Goal: Transaction & Acquisition: Obtain resource

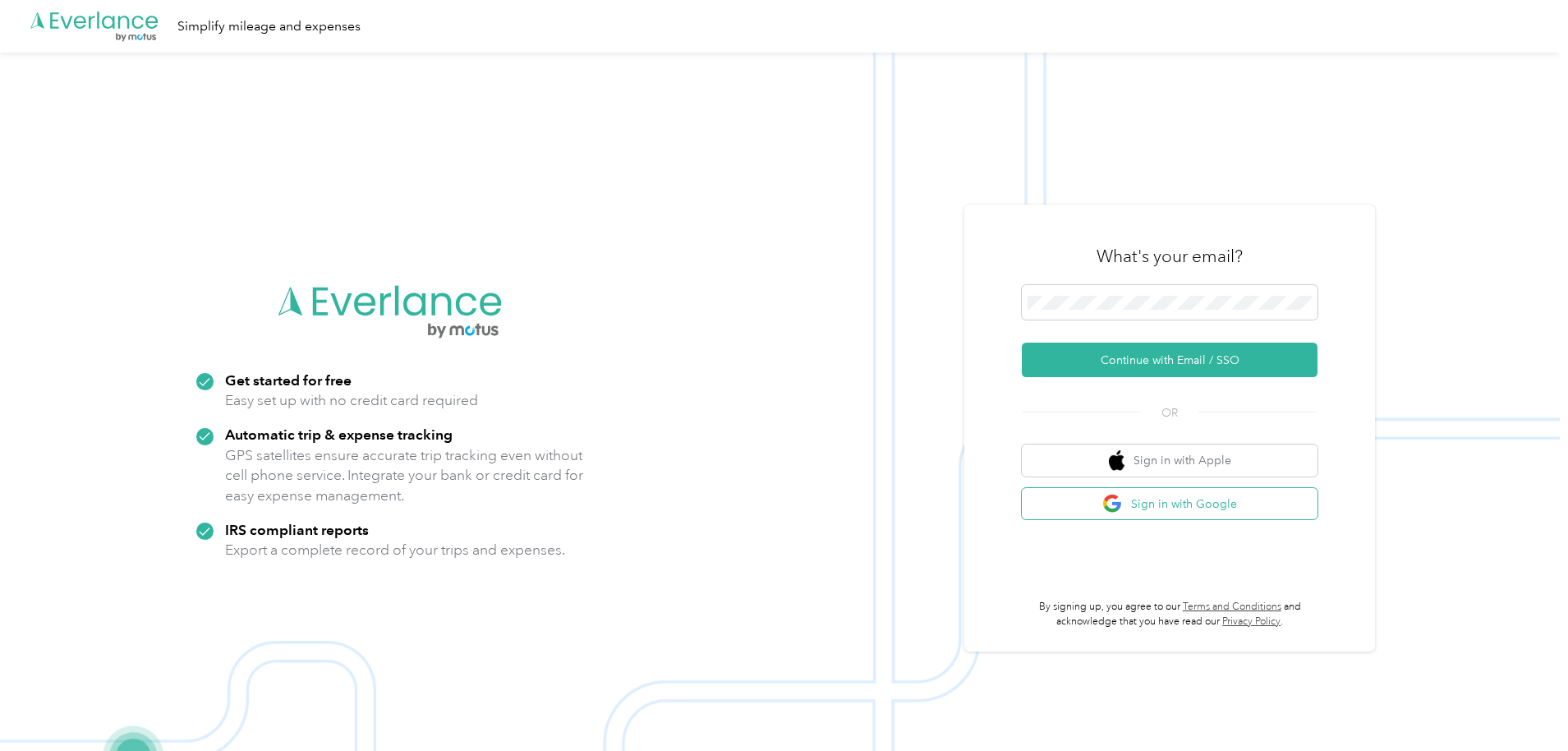
click at [1171, 503] on button "Sign in with Google" at bounding box center [1169, 504] width 295 height 32
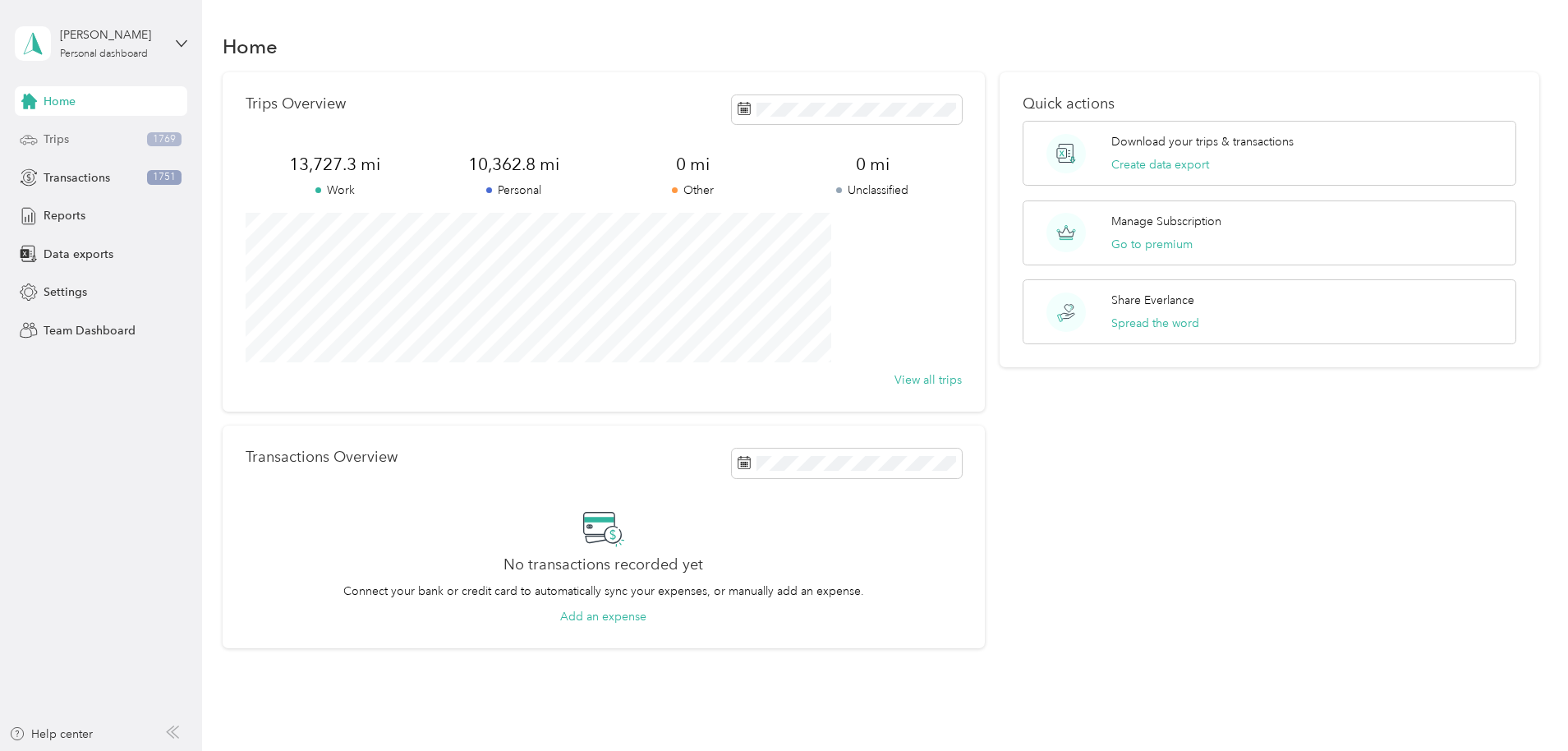
click at [103, 143] on div "Trips 1769" at bounding box center [101, 140] width 172 height 29
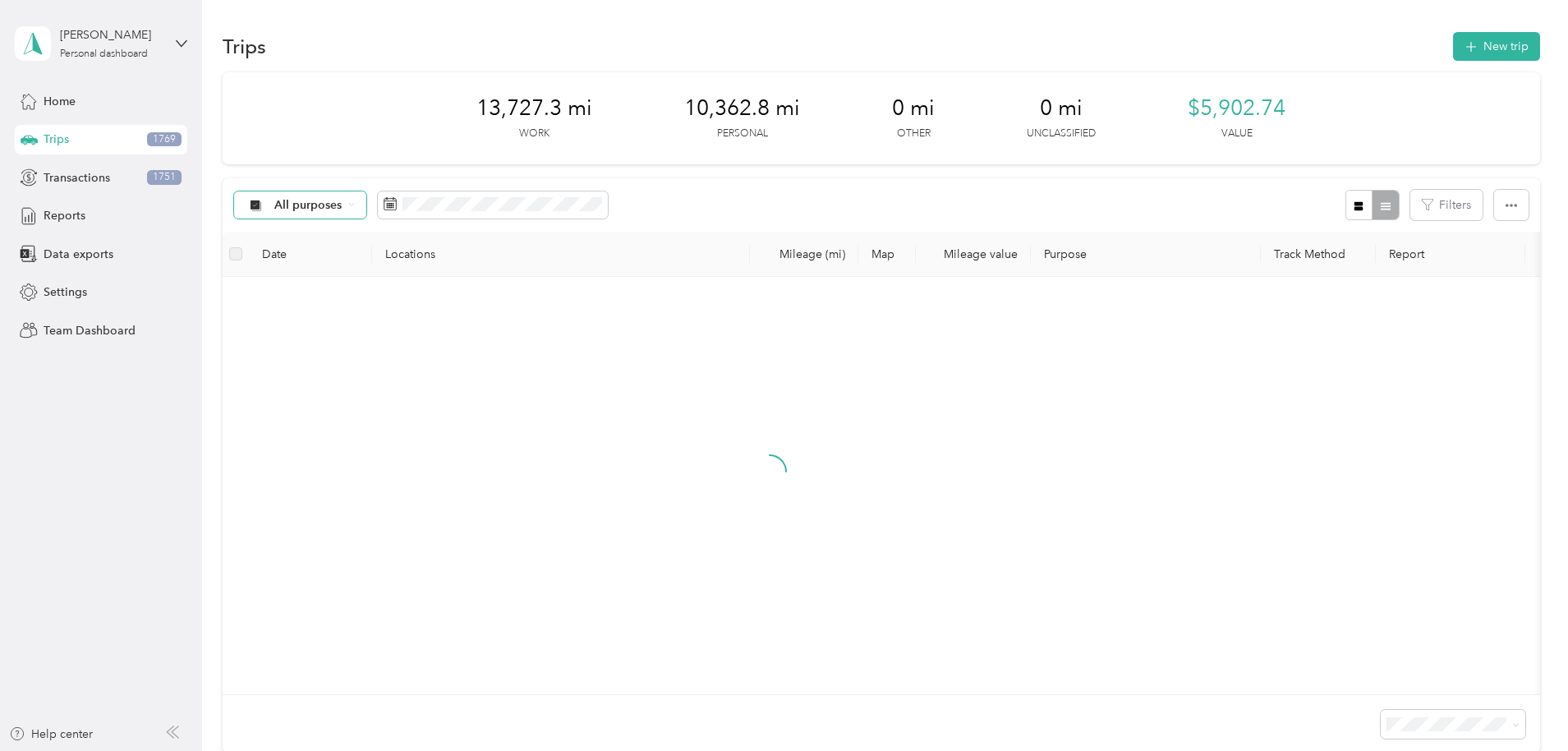
click at [355, 203] on icon at bounding box center [351, 205] width 7 height 7
click at [412, 356] on ol "All purposes Unclassified Work Personal Stat Real Estate Other Charity Medical …" at bounding box center [409, 332] width 132 height 230
click at [367, 196] on div "All purposes" at bounding box center [301, 205] width 133 height 28
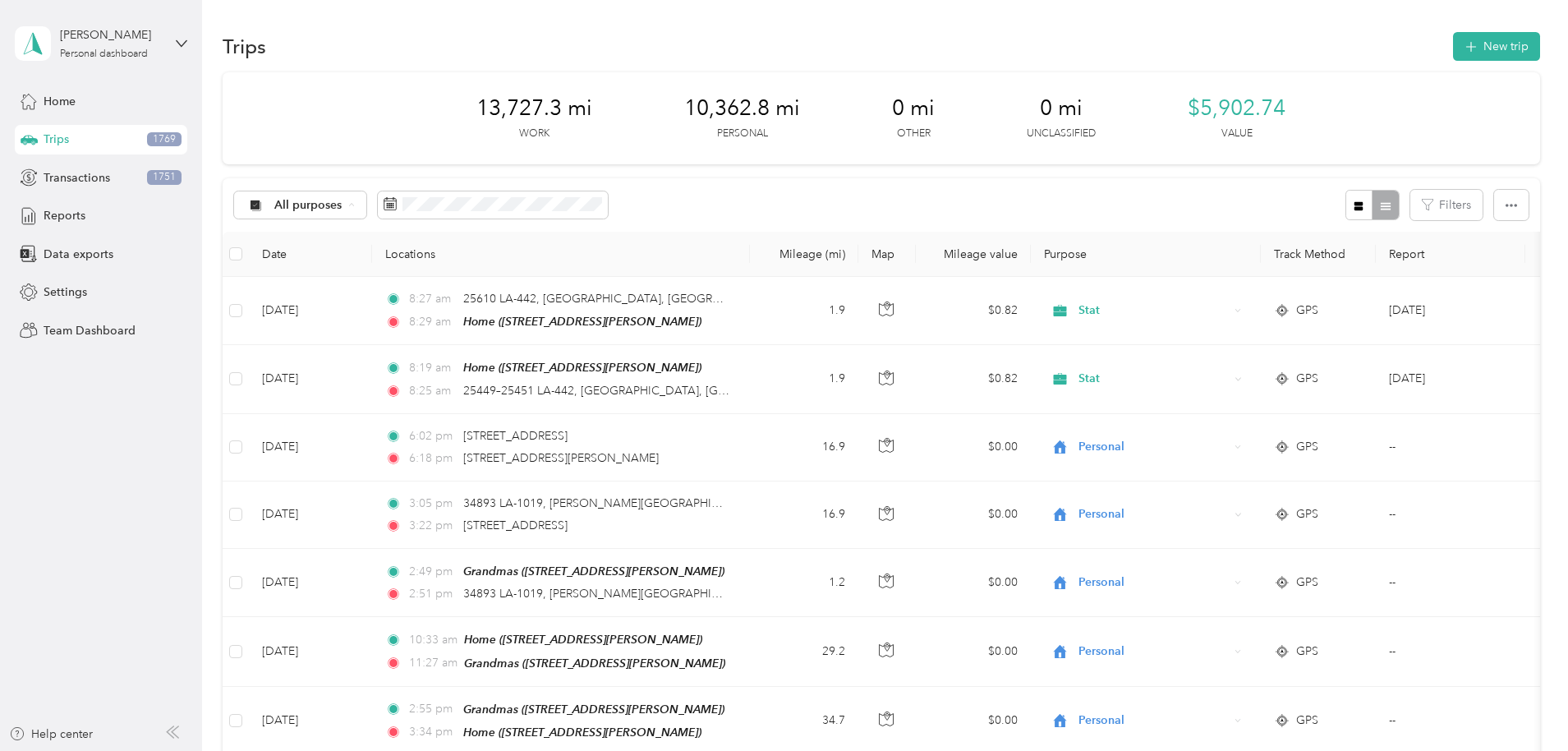
click at [397, 342] on span "Stat" at bounding box center [424, 350] width 80 height 17
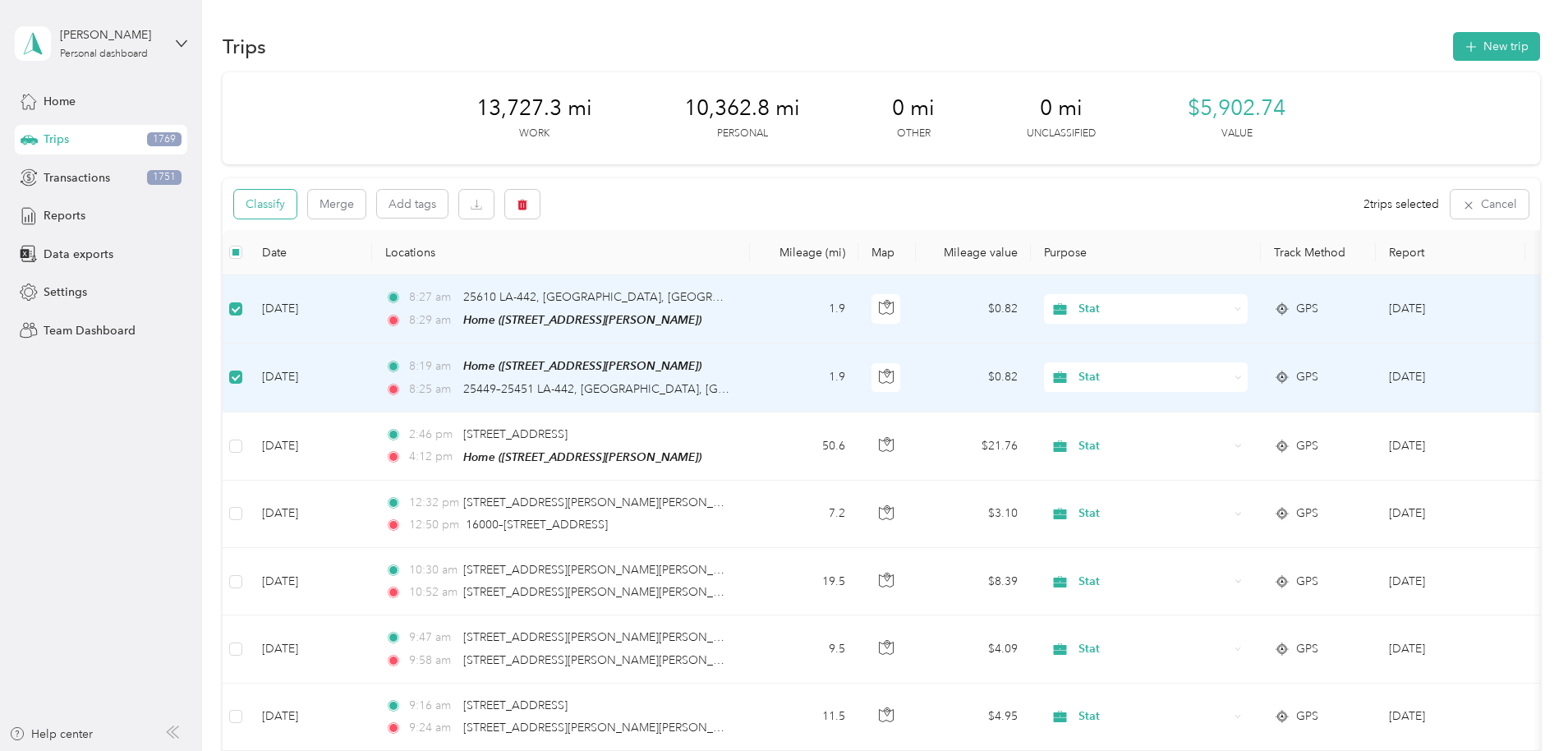
click at [296, 202] on button "Classify" at bounding box center [265, 203] width 62 height 28
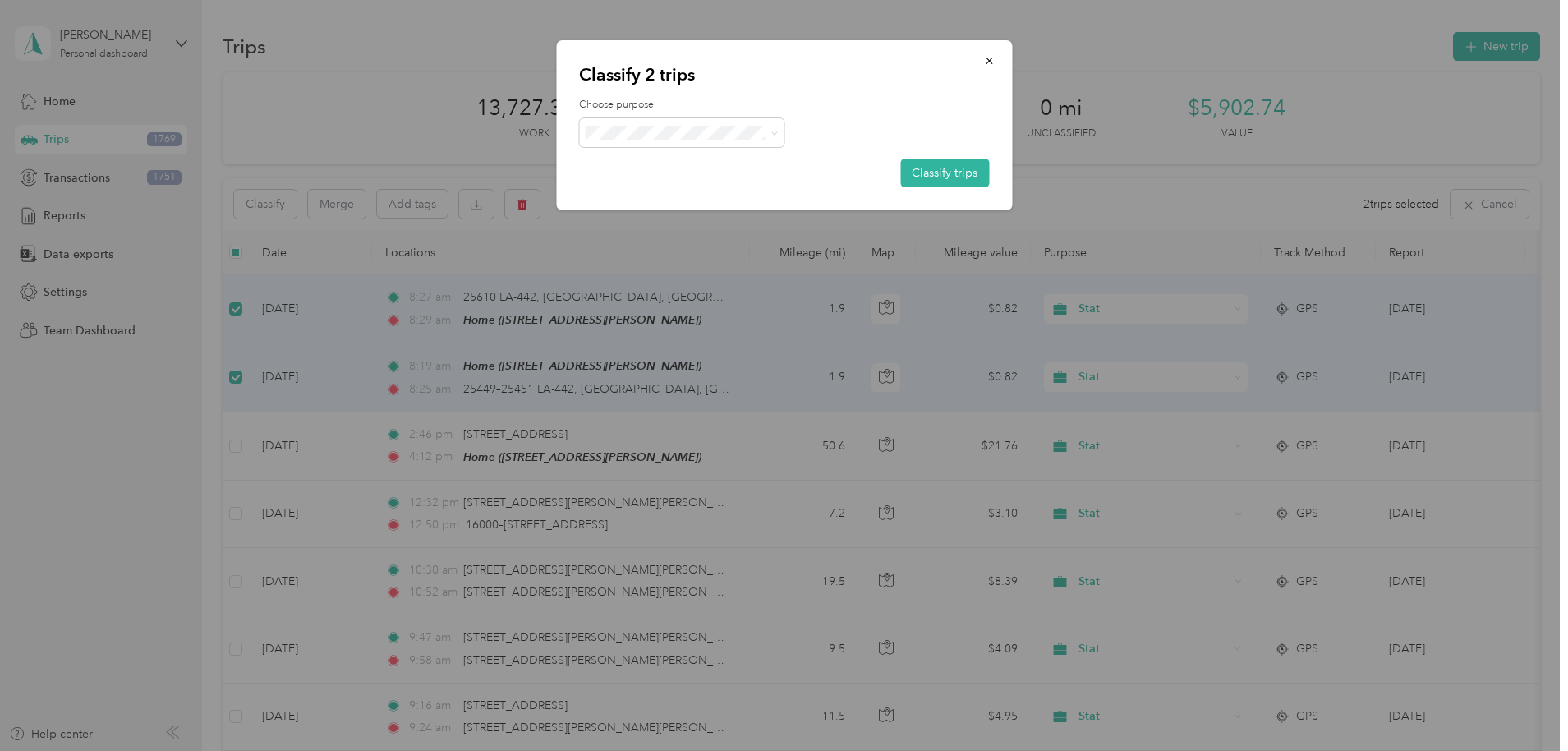
click at [631, 197] on ol "Work Personal Stat Real Estate Other Charity Medical Moving Commute" at bounding box center [681, 257] width 205 height 230
click at [667, 191] on li "Personal" at bounding box center [681, 189] width 205 height 28
click at [959, 171] on button "Classify trips" at bounding box center [944, 172] width 89 height 28
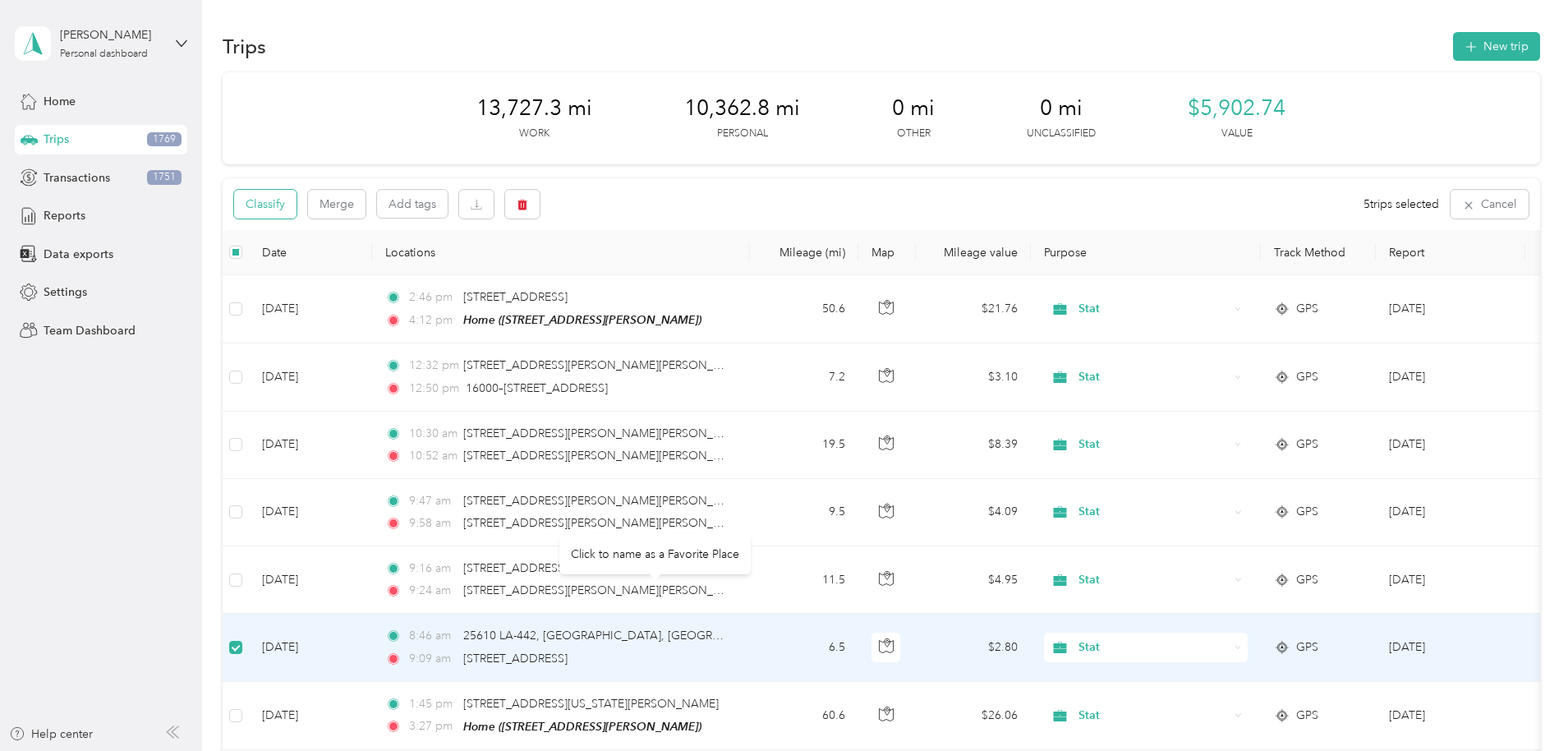
click at [296, 198] on button "Classify" at bounding box center [265, 203] width 62 height 28
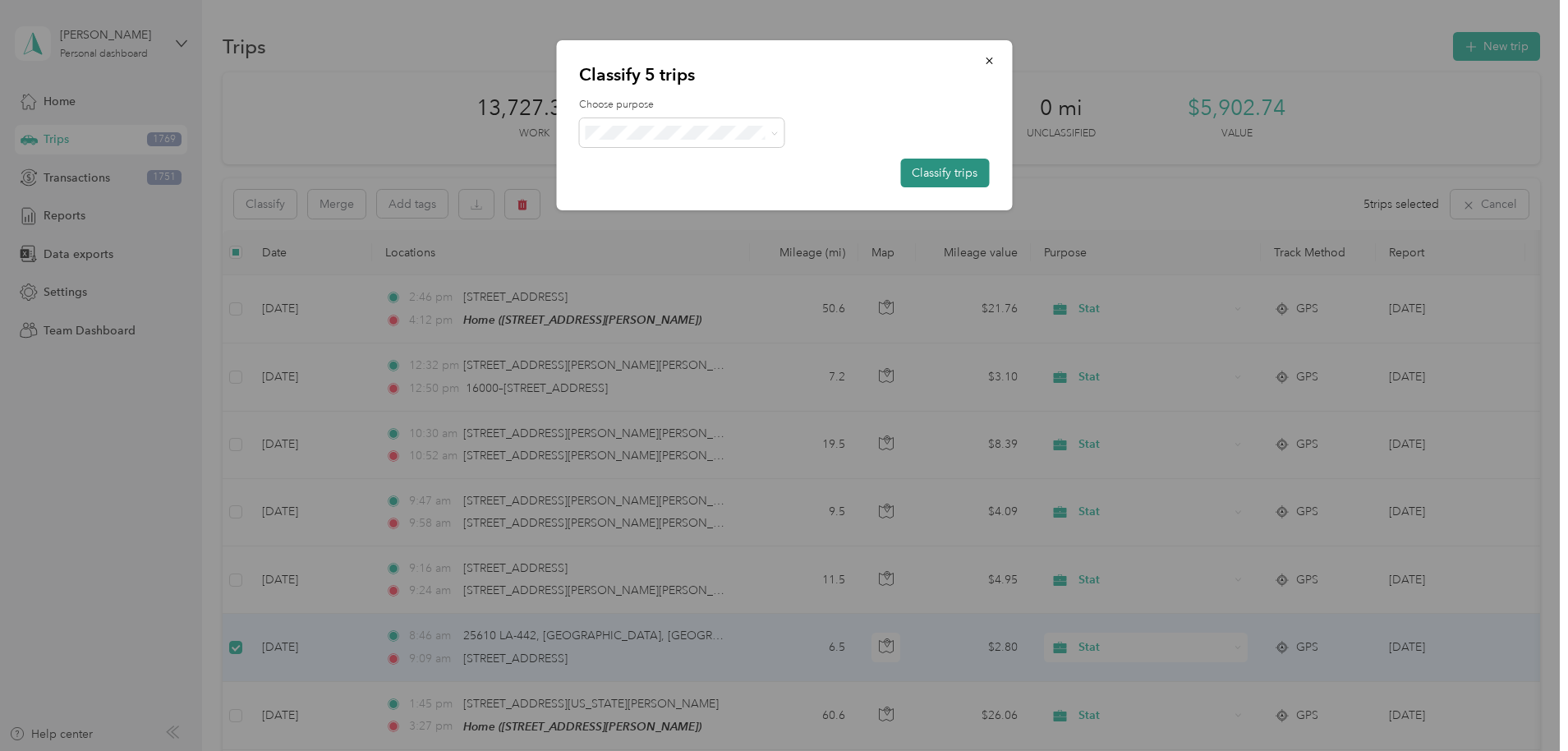
click at [920, 177] on button "Classify trips" at bounding box center [944, 172] width 89 height 28
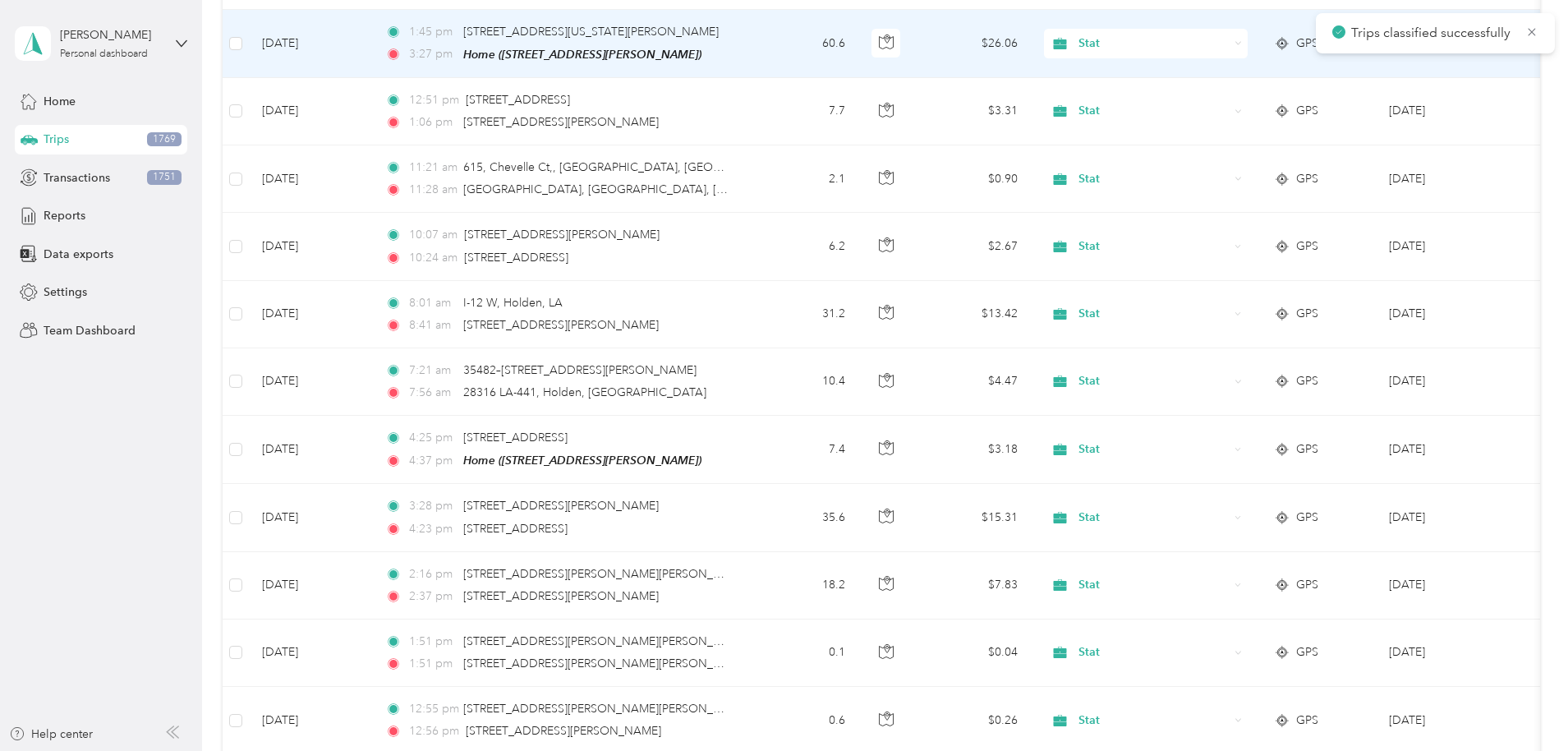
scroll to position [685, 0]
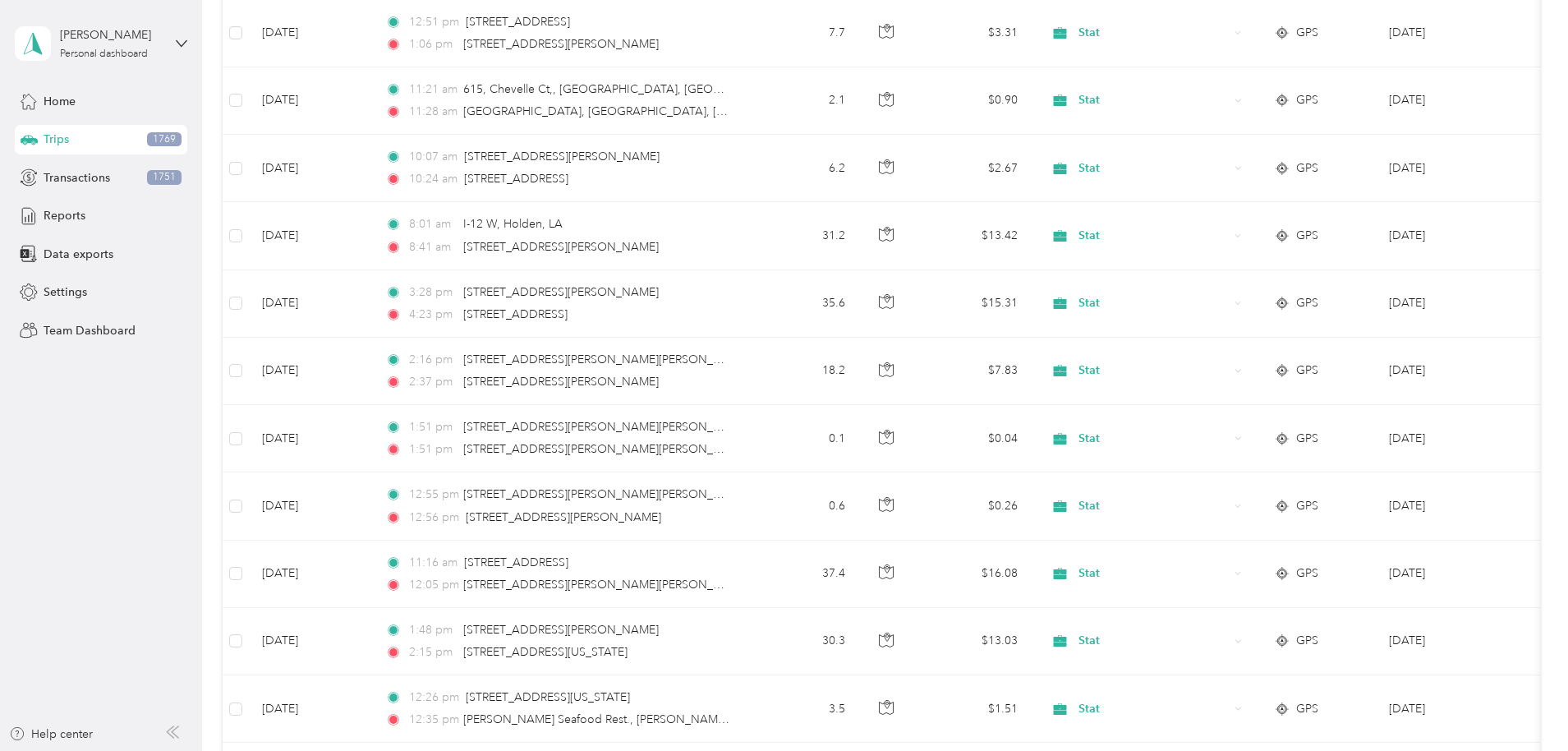
click at [284, 609] on div "13,727.3 mi Work 10,362.8 mi Personal 0 mi Other 0 mi Unclassified $5,902.74 Va…" at bounding box center [881, 394] width 1317 height 2012
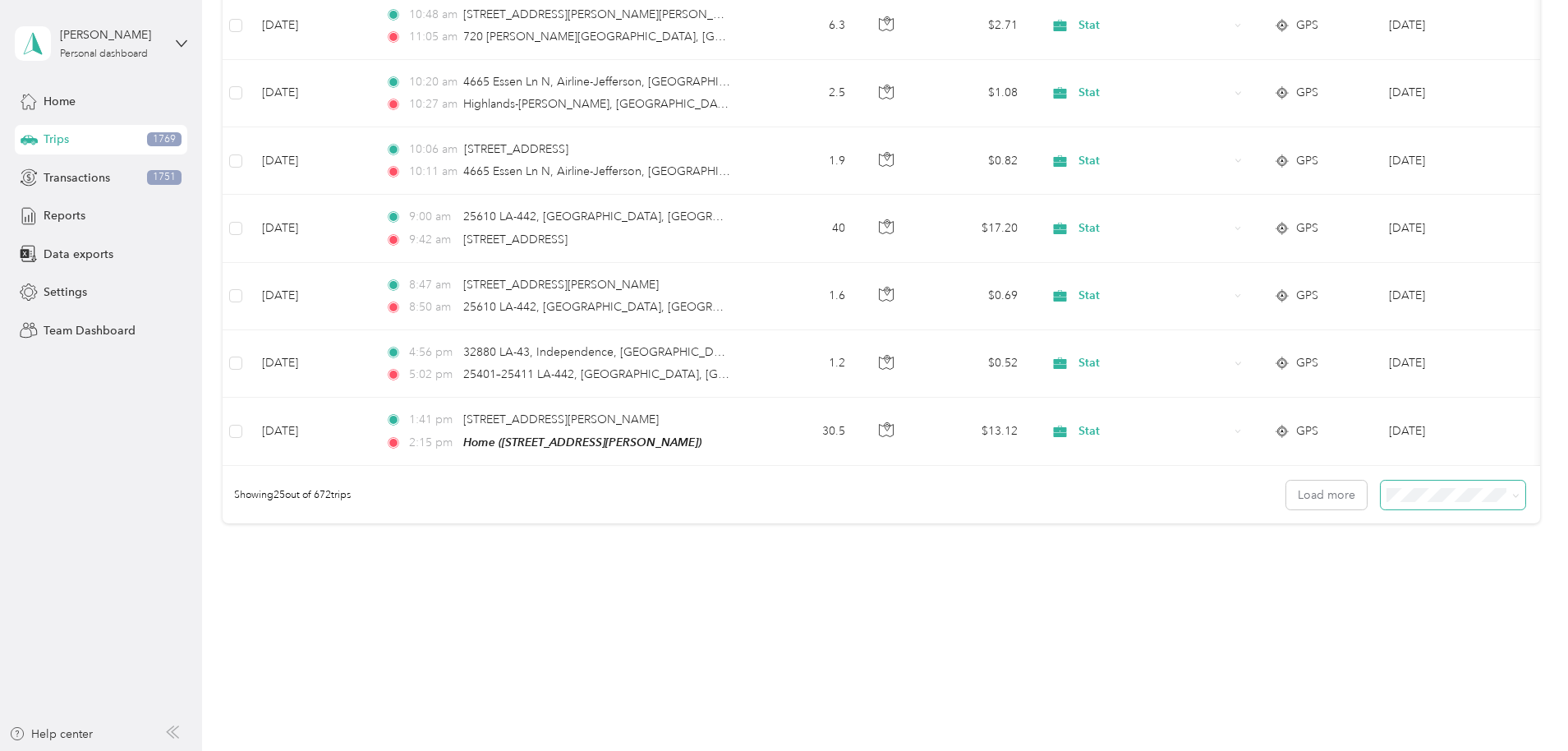
click at [1380, 507] on span at bounding box center [1453, 494] width 145 height 28
click at [1322, 583] on div "100 per load" at bounding box center [1339, 583] width 121 height 17
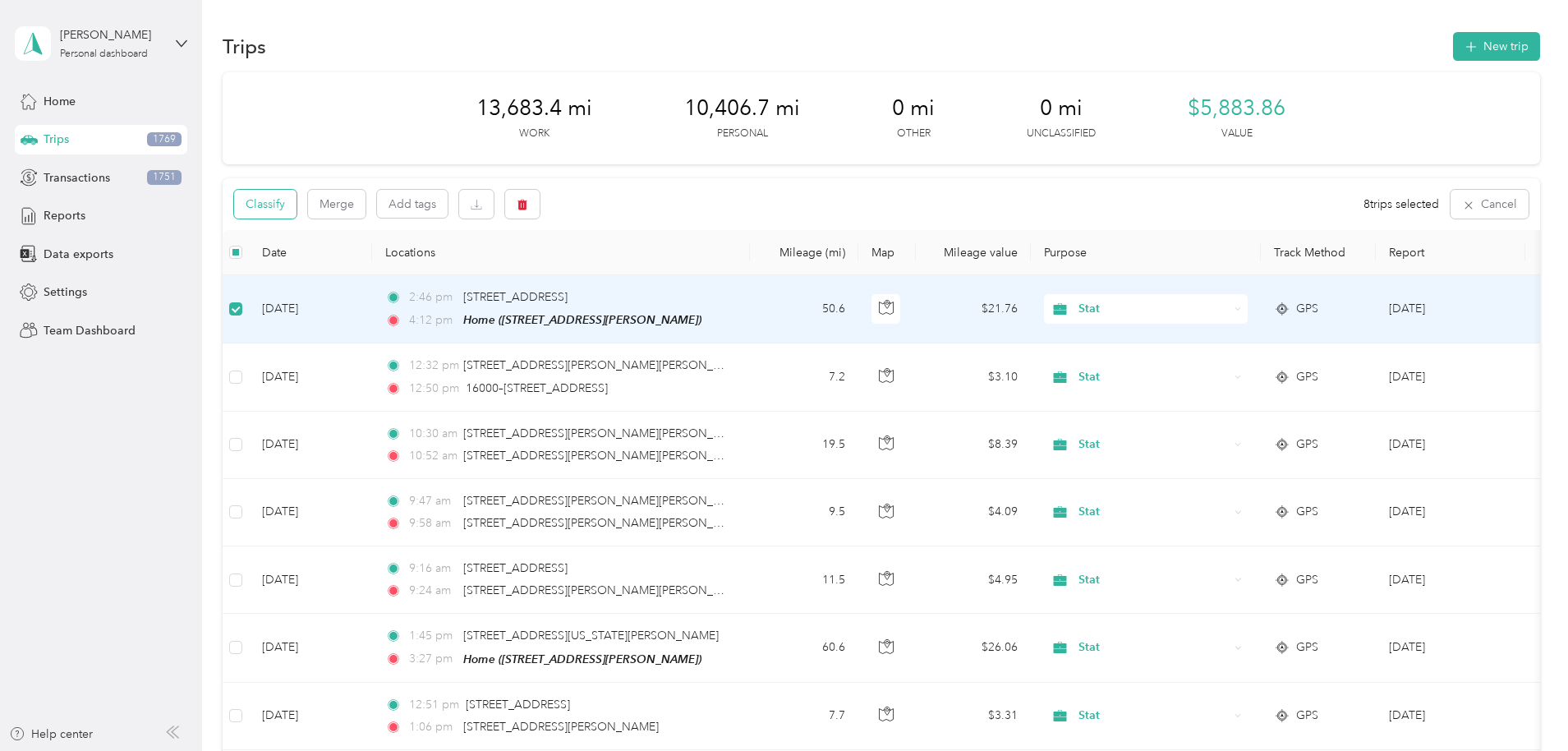
click at [296, 202] on button "Classify" at bounding box center [265, 203] width 62 height 28
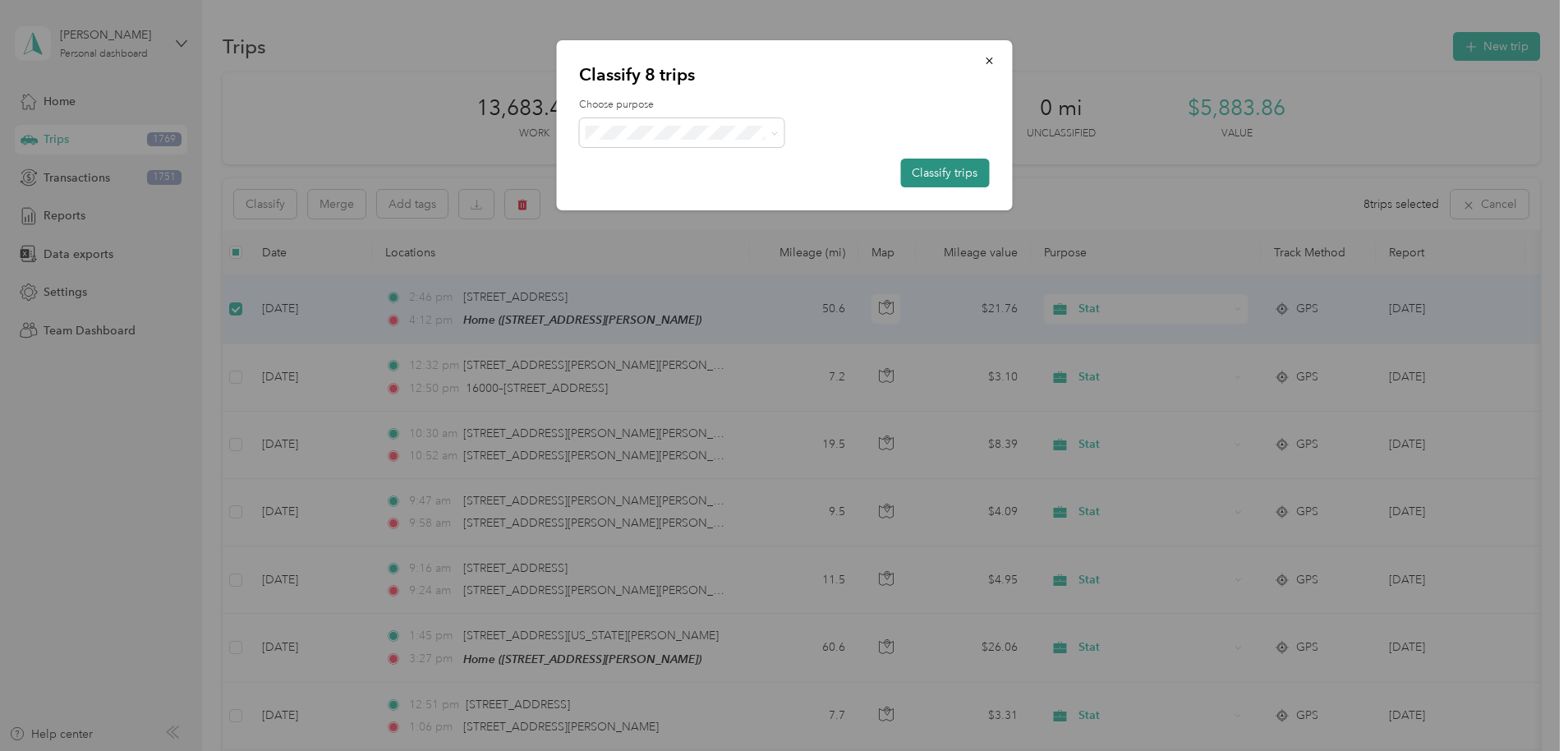
click at [927, 169] on button "Classify trips" at bounding box center [944, 172] width 89 height 28
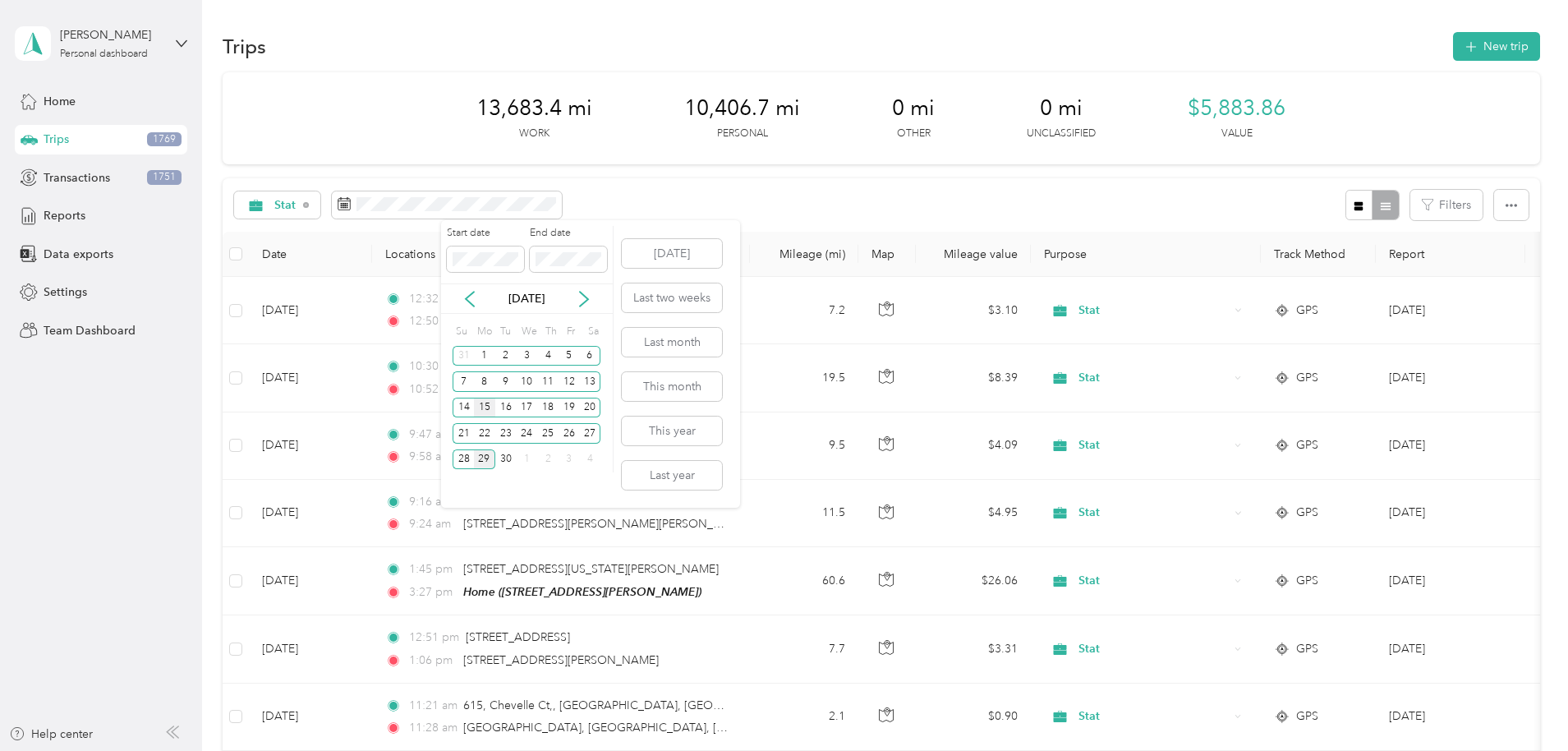
click at [485, 402] on div "15" at bounding box center [484, 408] width 22 height 21
click at [467, 456] on div "28" at bounding box center [463, 460] width 22 height 21
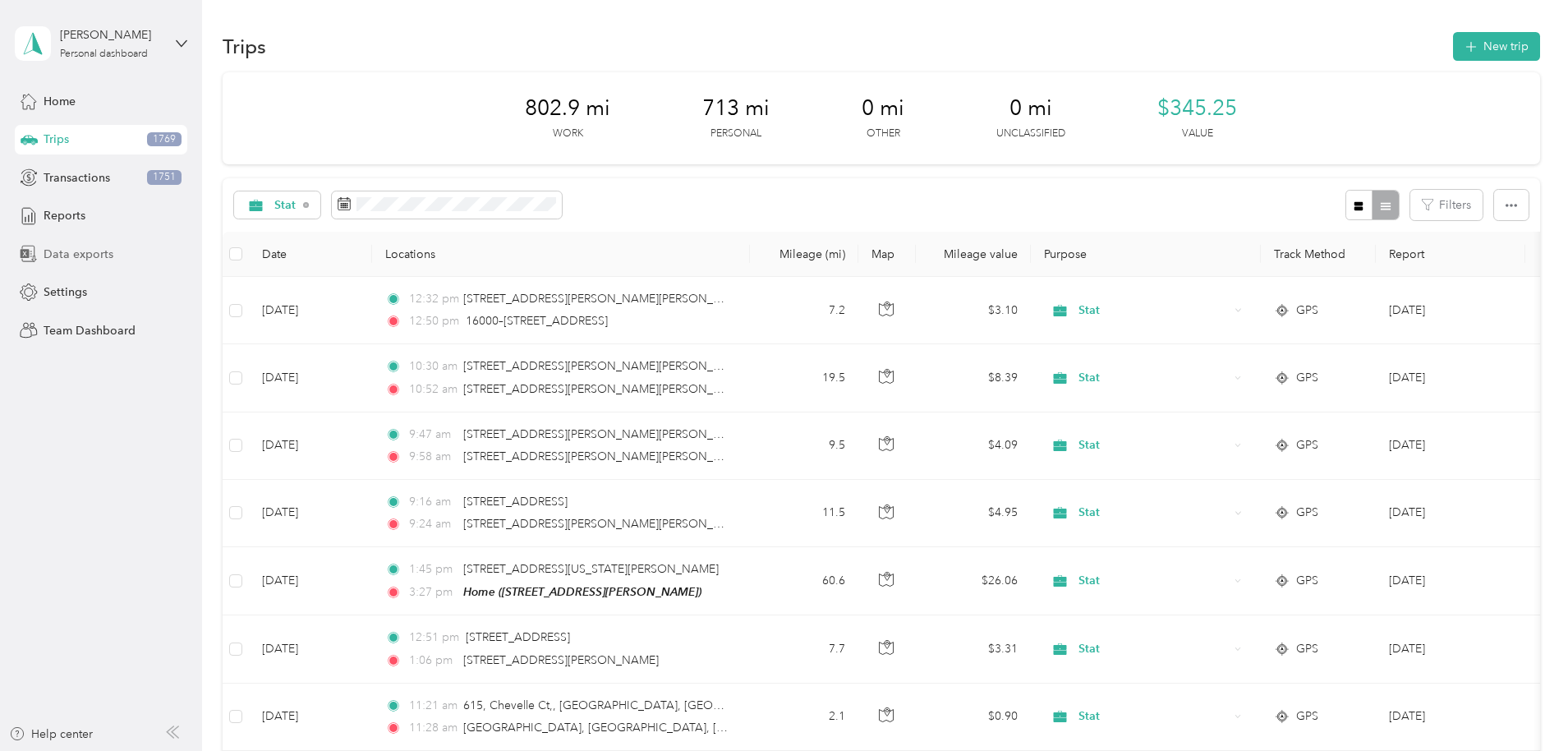
click at [88, 246] on span "Data exports" at bounding box center [78, 254] width 70 height 17
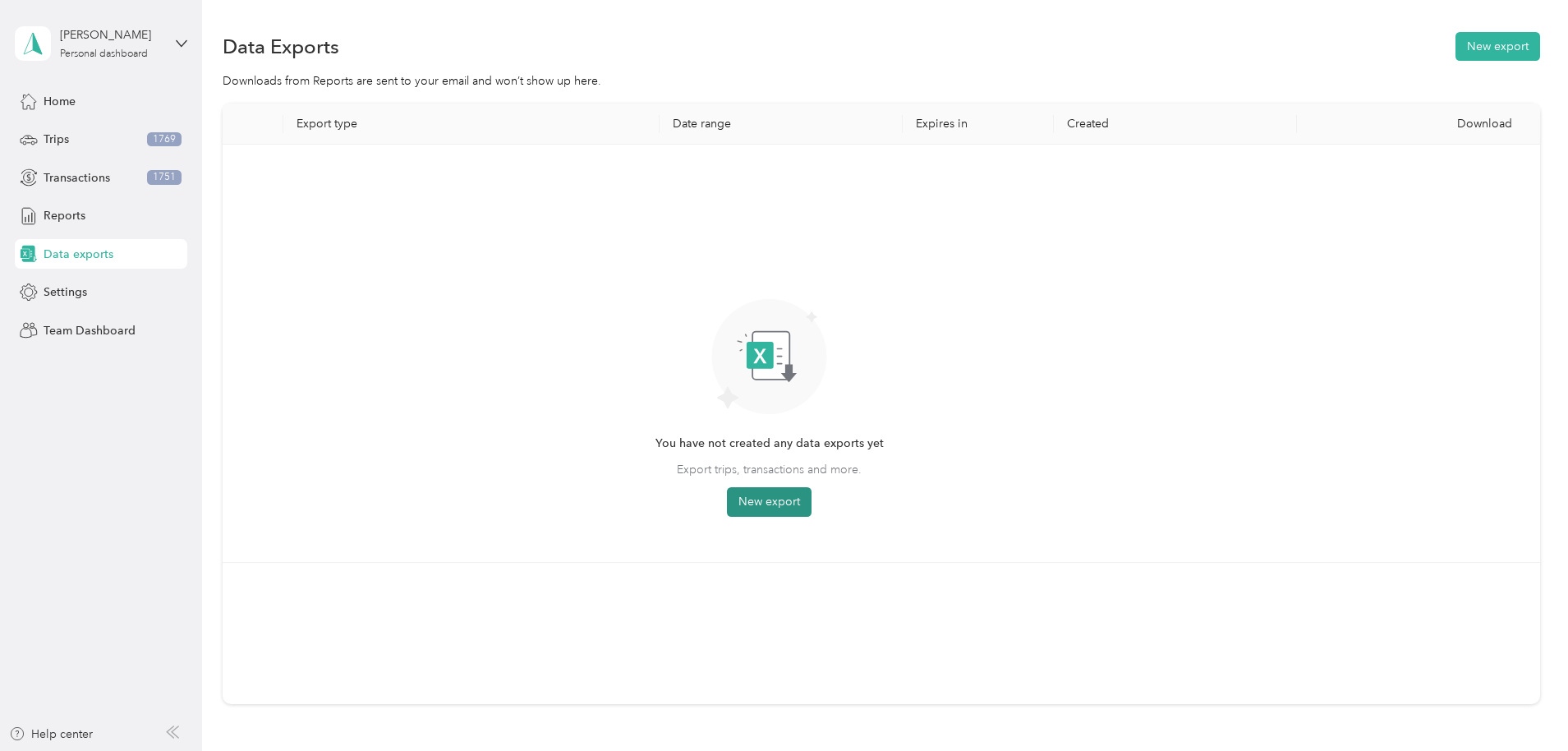
click at [811, 497] on button "New export" at bounding box center [769, 502] width 84 height 29
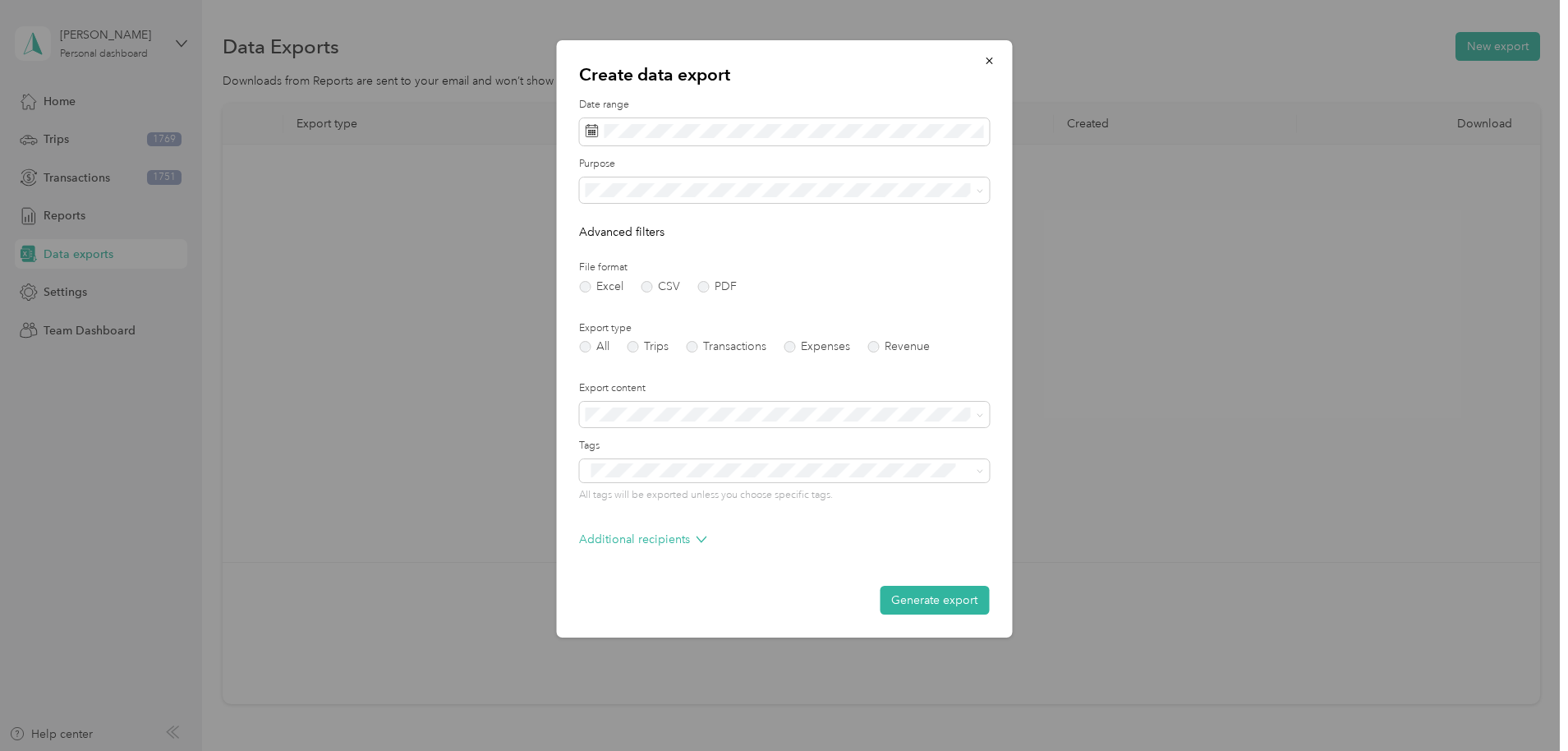
click at [641, 306] on li "Stat" at bounding box center [784, 297] width 410 height 28
click at [953, 604] on button "Generate export" at bounding box center [934, 599] width 109 height 28
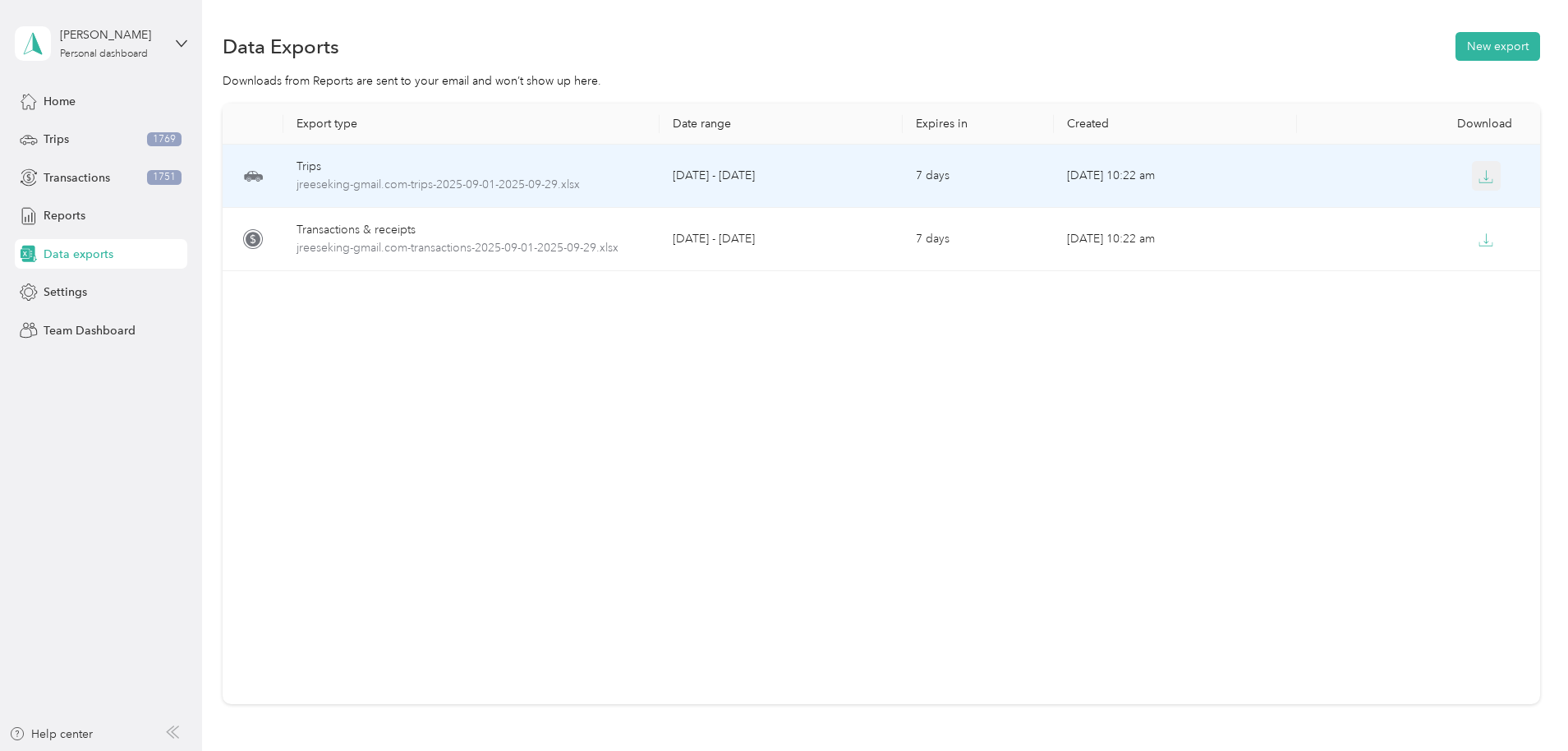
click at [1478, 171] on icon "button" at bounding box center [1485, 176] width 15 height 15
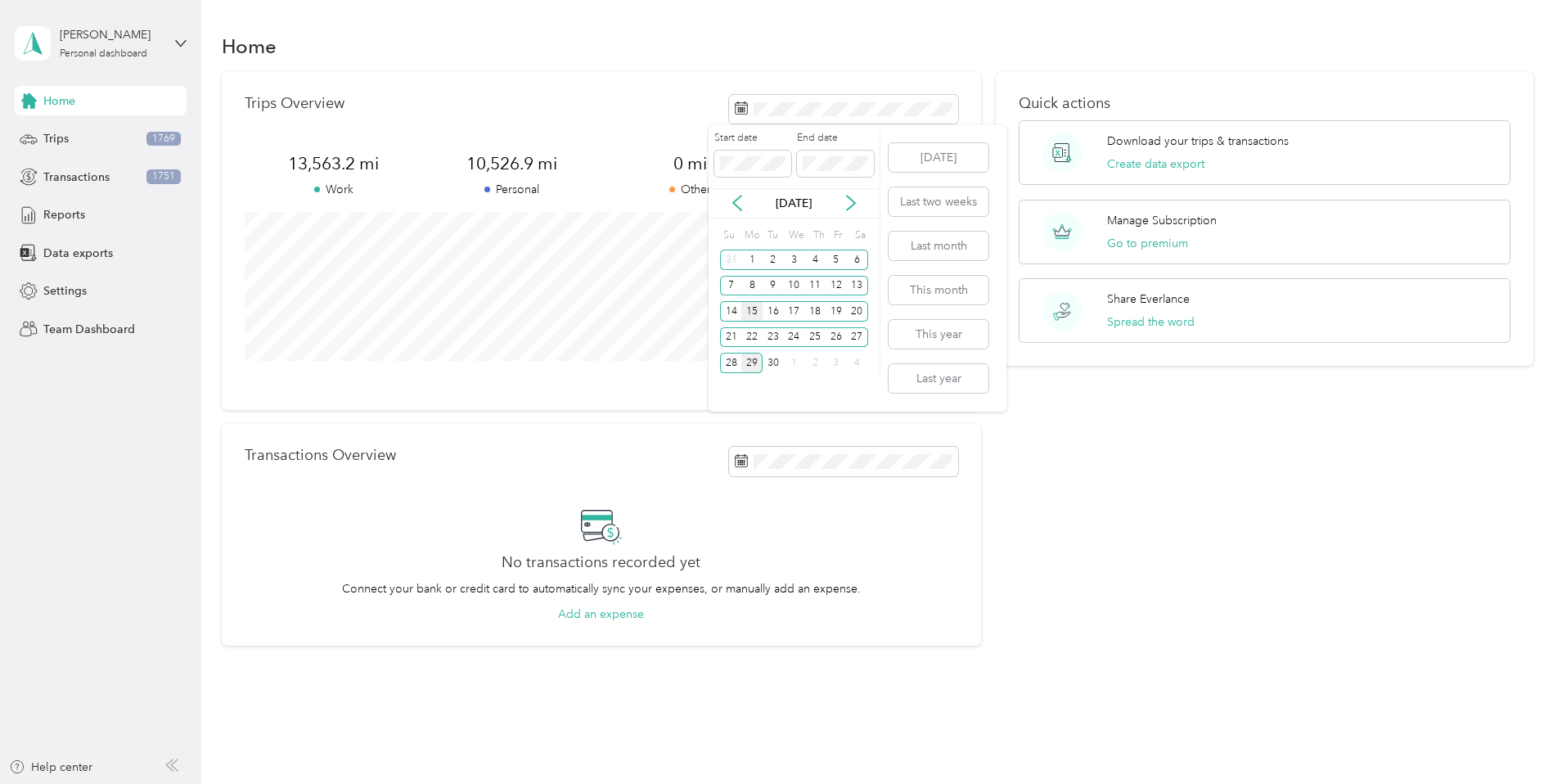
click at [748, 312] on div "15" at bounding box center [751, 311] width 21 height 21
click at [734, 357] on div "28" at bounding box center [730, 363] width 21 height 21
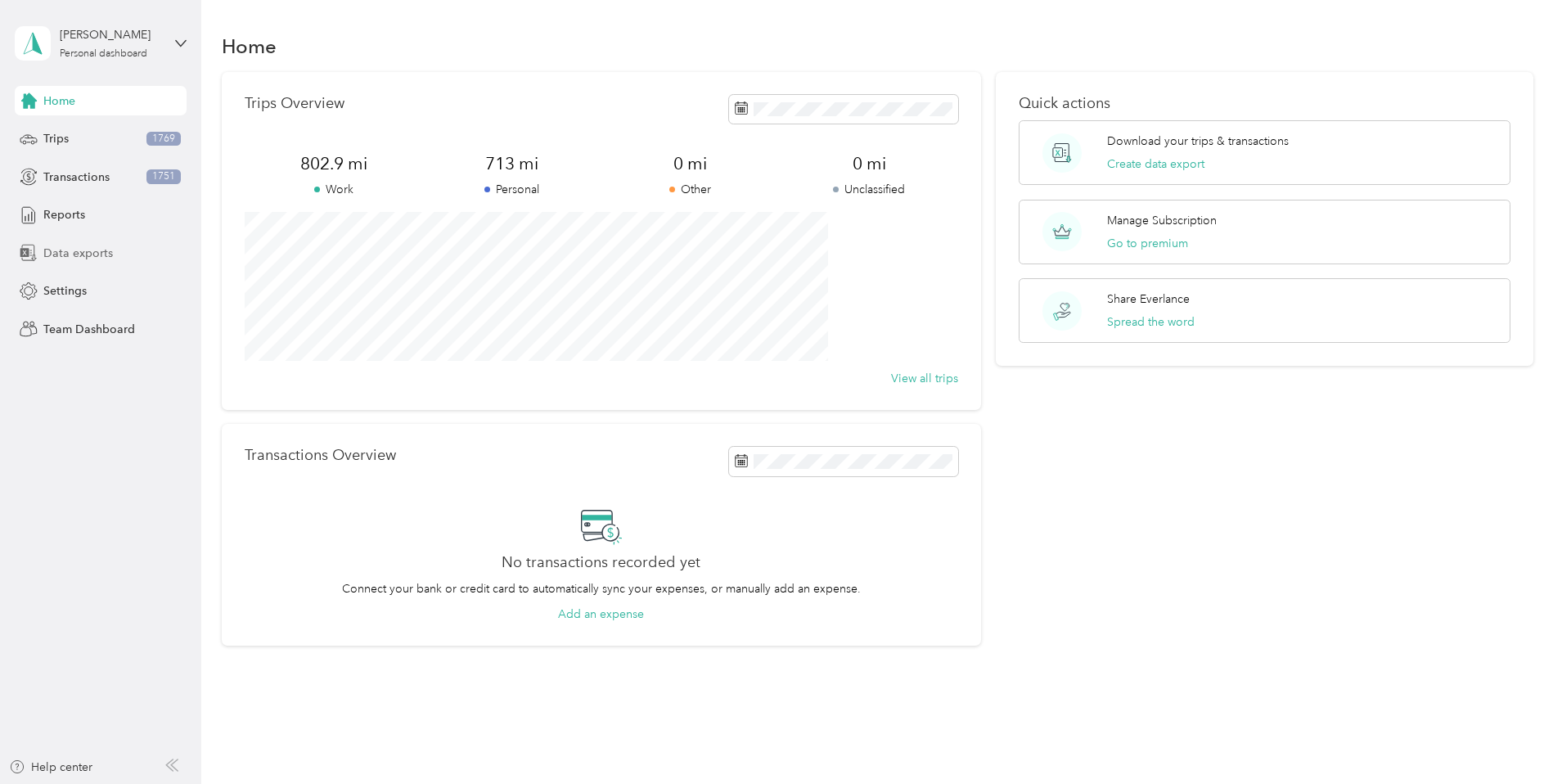
click at [81, 256] on span "Data exports" at bounding box center [78, 253] width 69 height 17
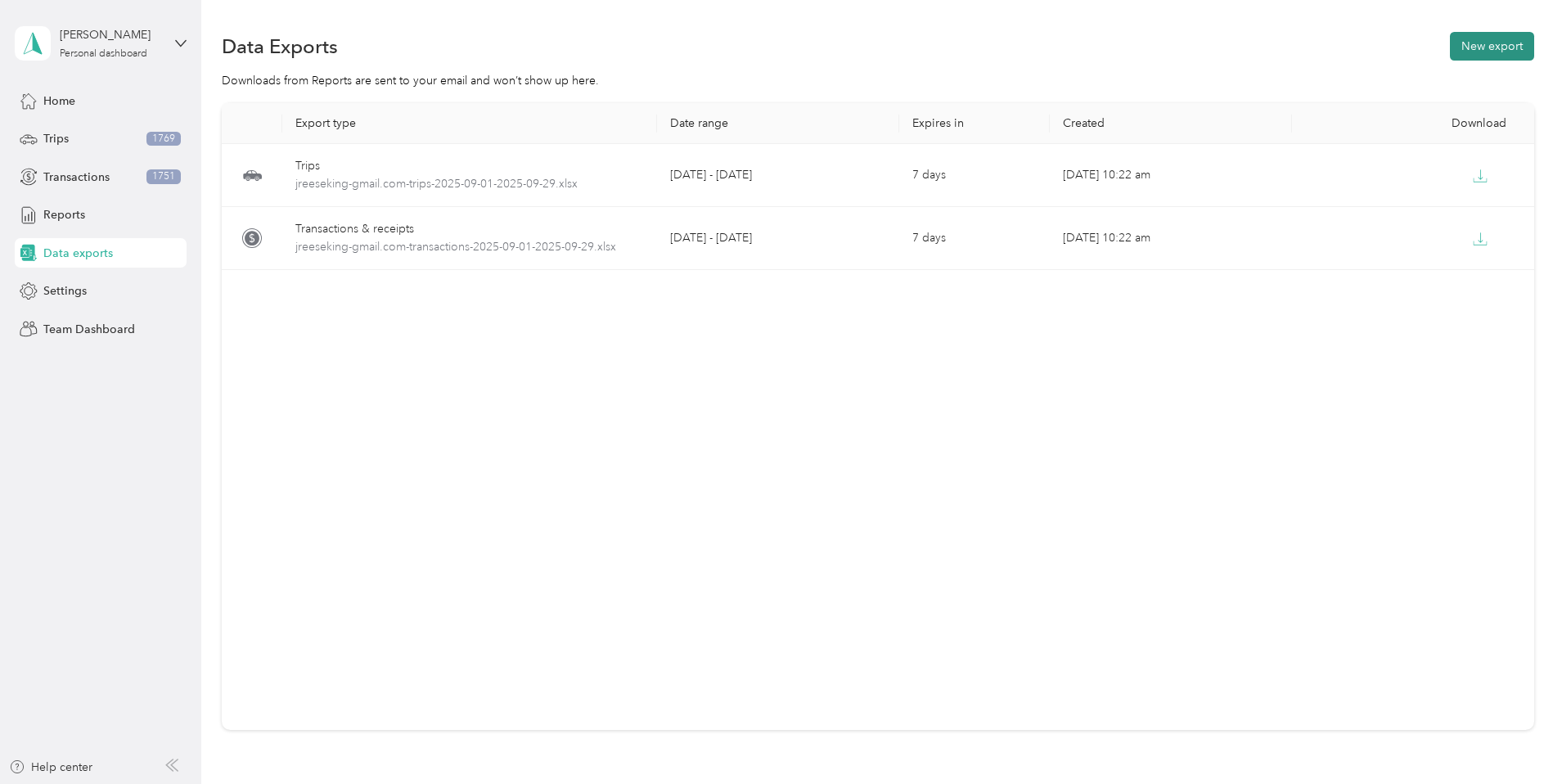
click at [1450, 45] on button "New export" at bounding box center [1492, 45] width 84 height 28
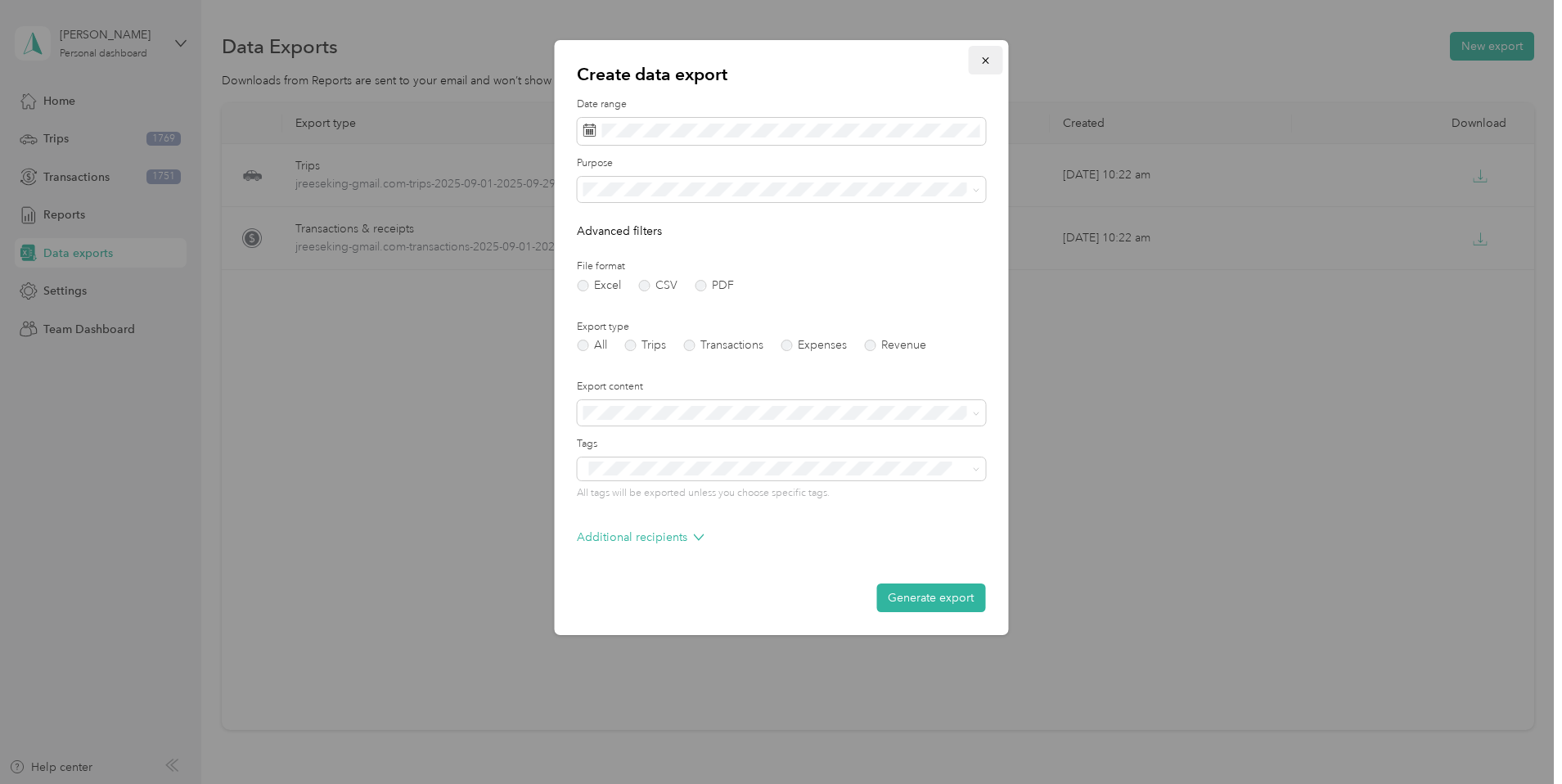
click at [987, 51] on button "button" at bounding box center [985, 59] width 34 height 28
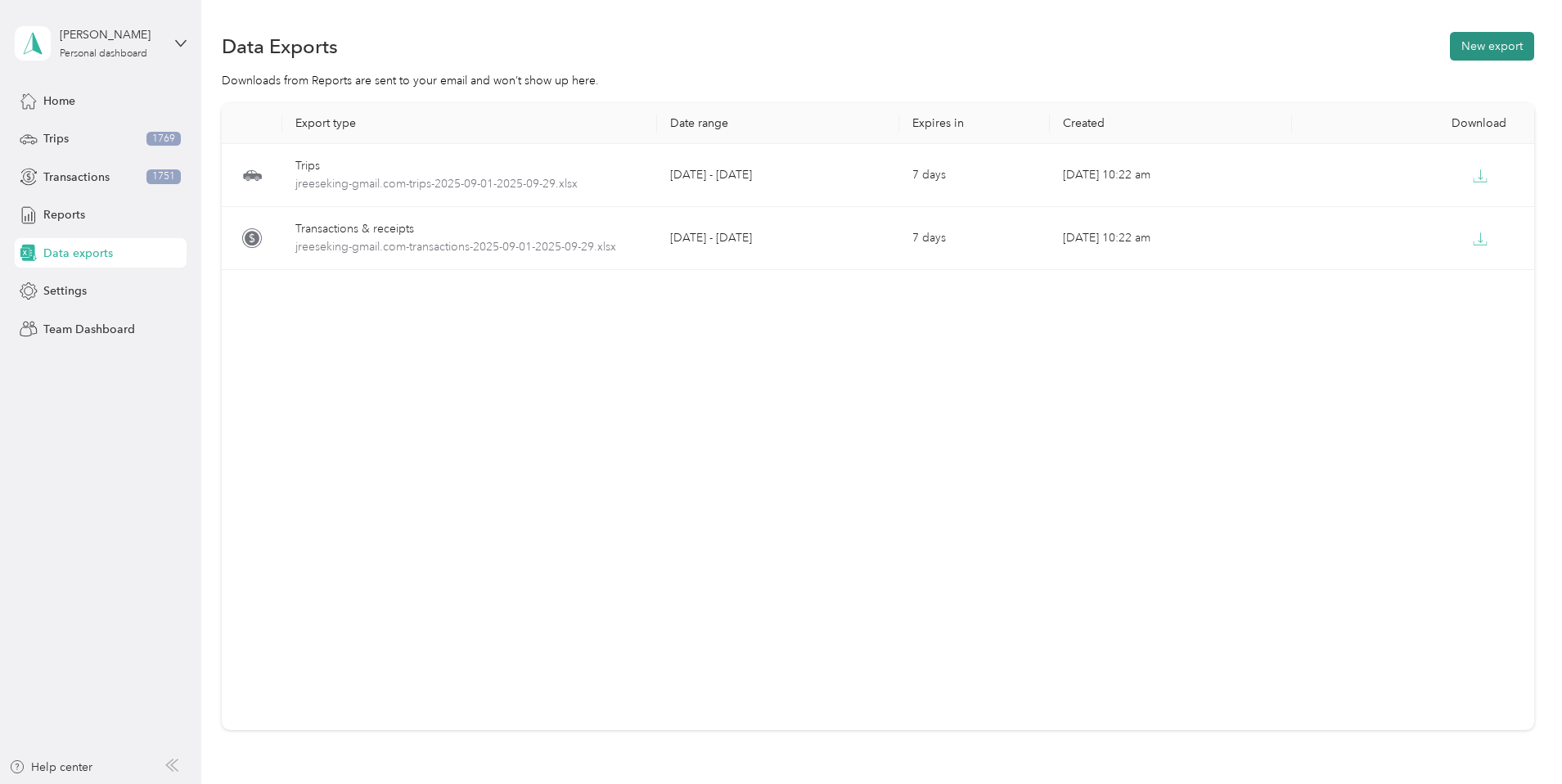
click at [1450, 39] on button "New export" at bounding box center [1492, 45] width 84 height 28
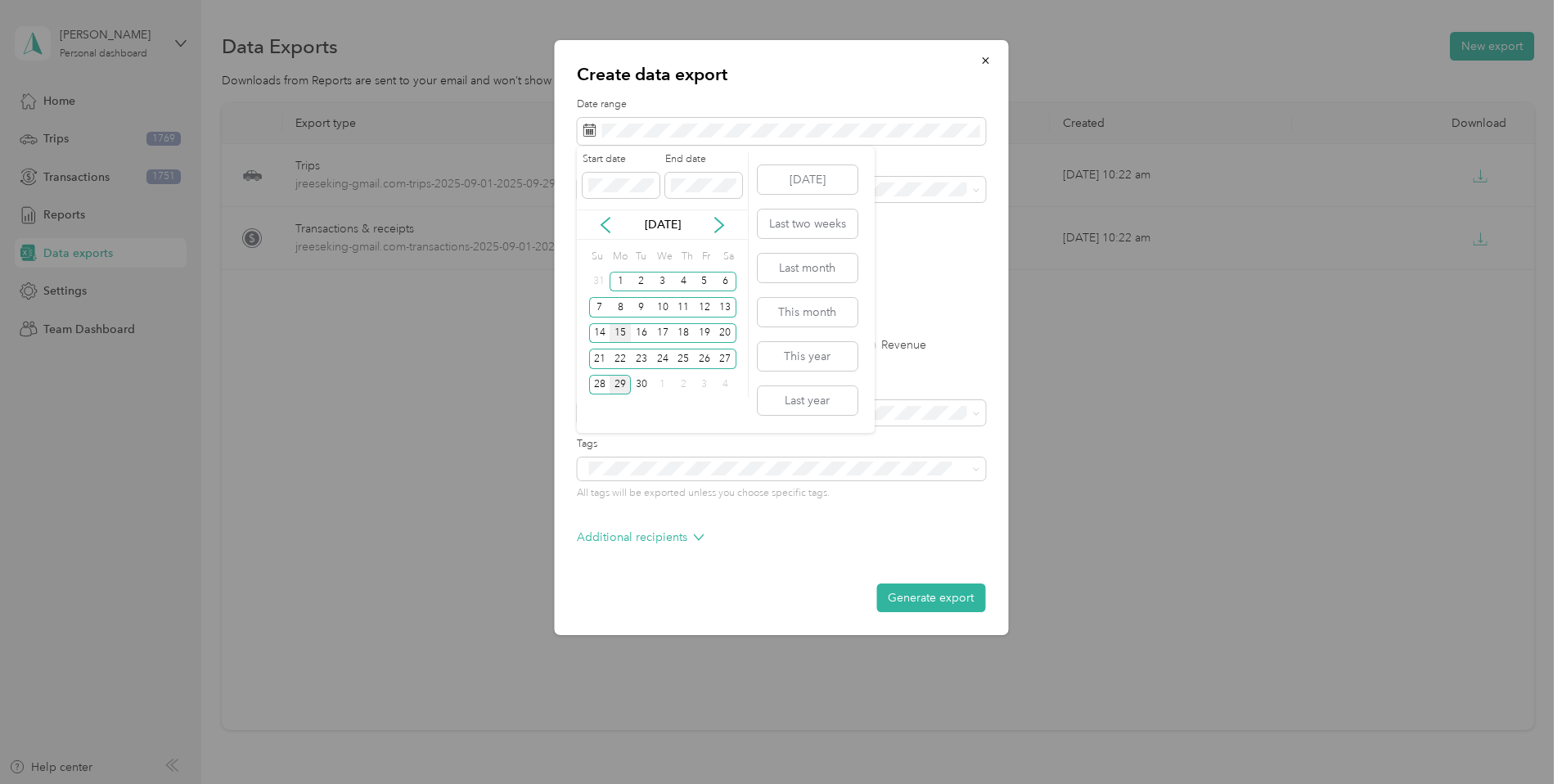
click at [618, 329] on div "15" at bounding box center [620, 334] width 21 height 21
click at [600, 381] on div "28" at bounding box center [600, 385] width 21 height 21
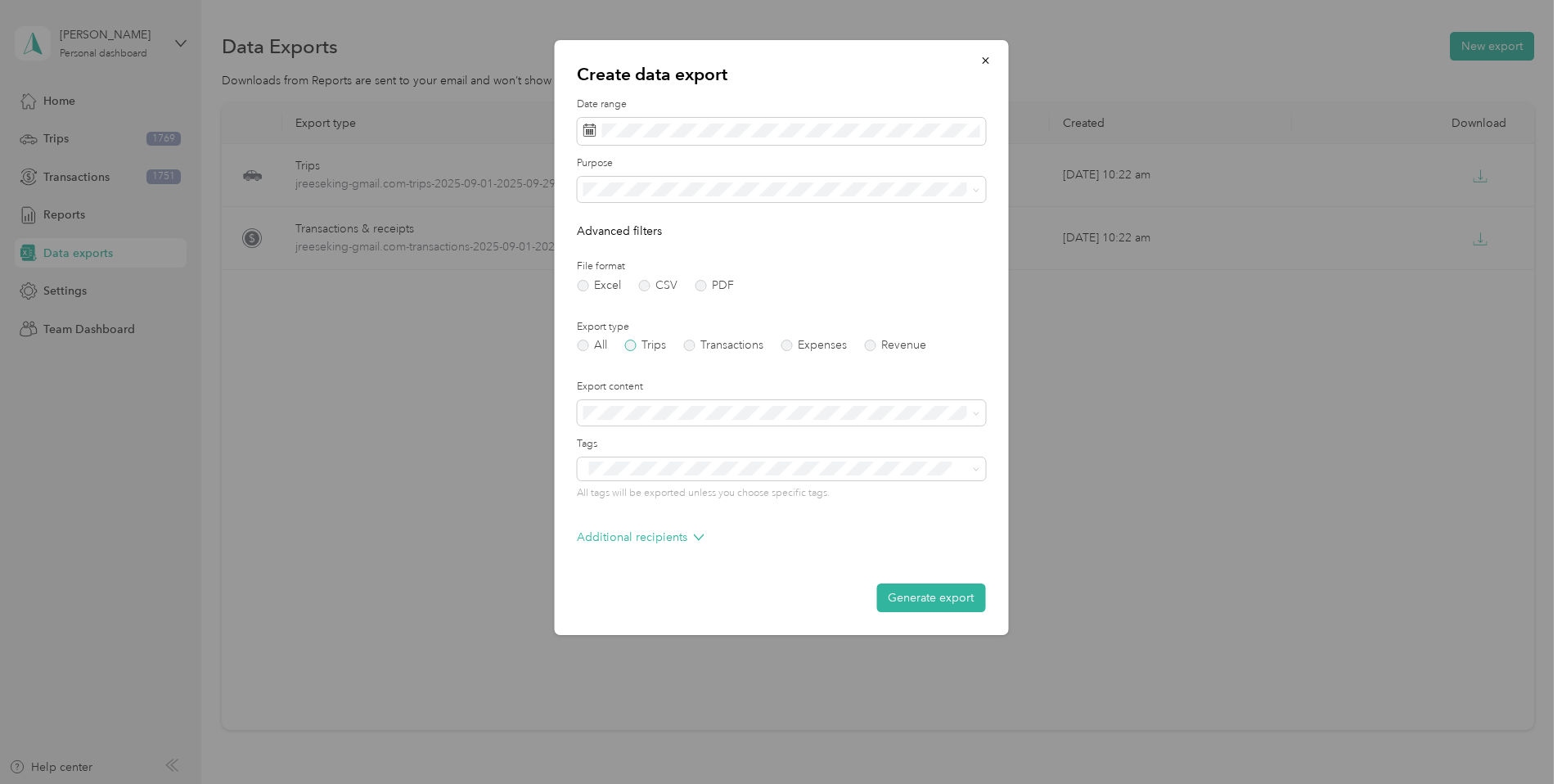
click at [635, 344] on label "Trips" at bounding box center [645, 345] width 42 height 11
click at [630, 299] on div "Stat" at bounding box center [781, 304] width 385 height 17
click at [936, 595] on button "Generate export" at bounding box center [931, 597] width 109 height 28
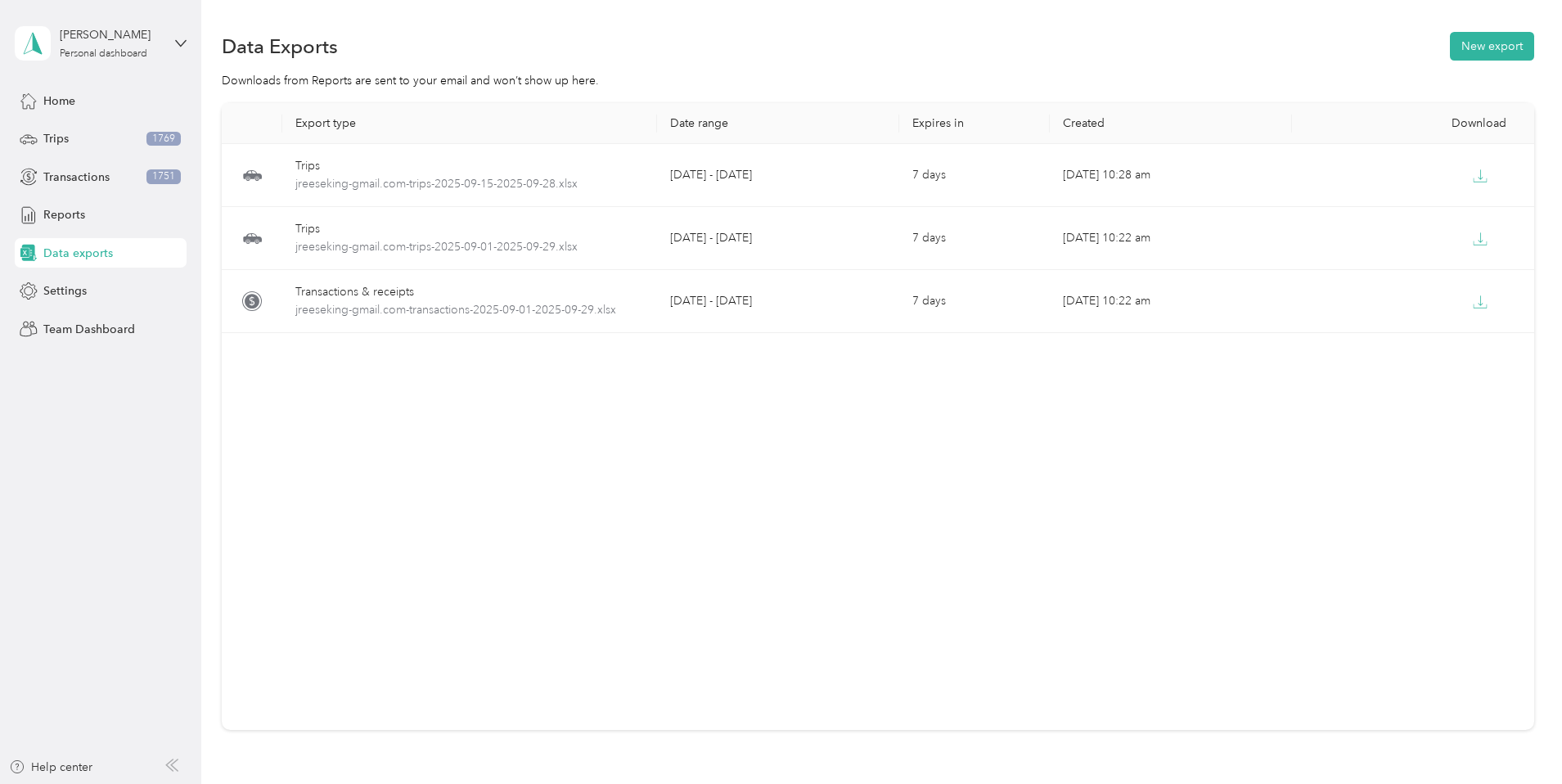
click at [1095, 492] on div "Export type Date range Expires in Created Download Trips jreeseking-gmail.com-t…" at bounding box center [877, 416] width 1312 height 627
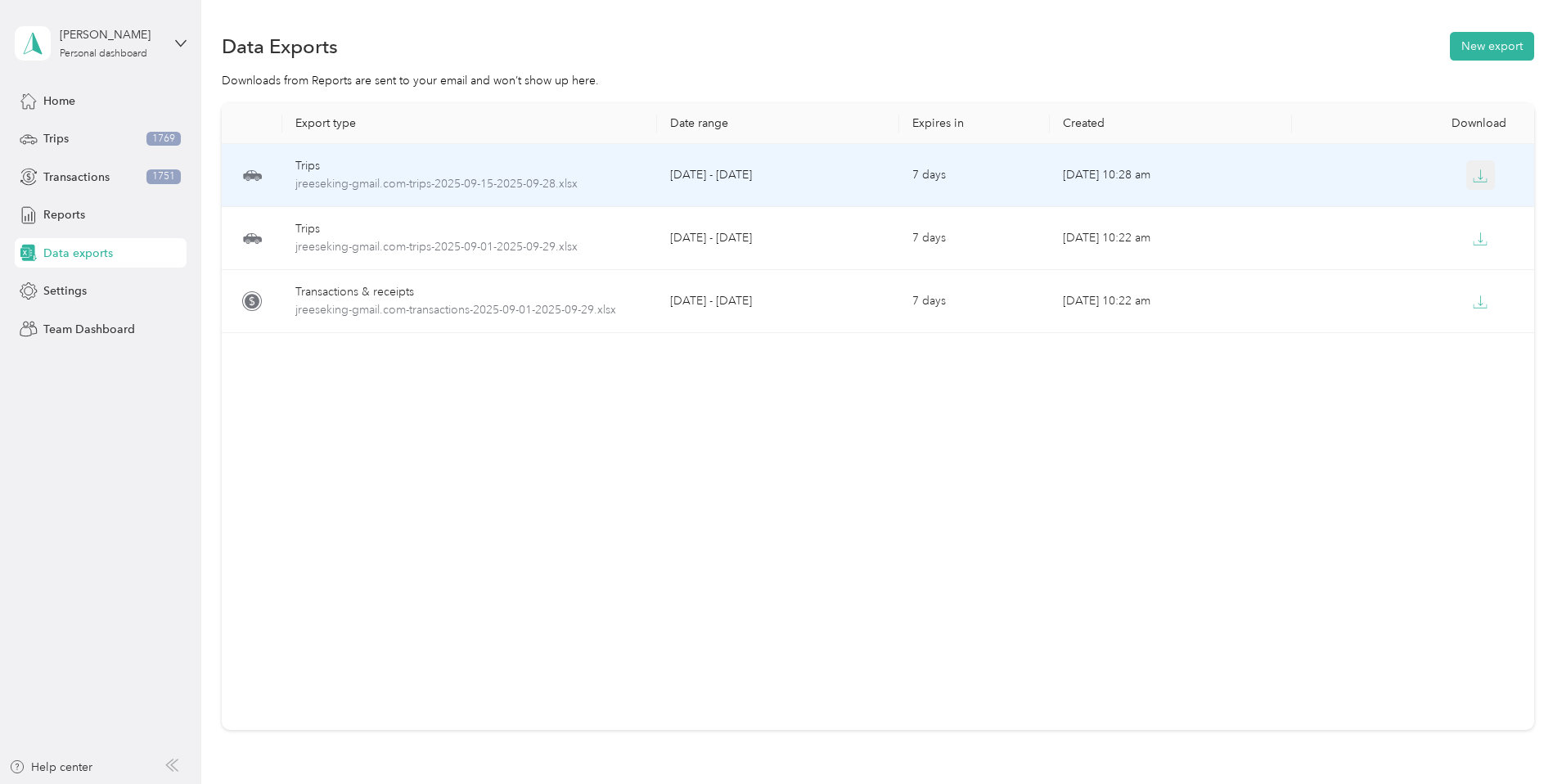
click at [1466, 176] on button "button" at bounding box center [1481, 175] width 29 height 29
